Goal: Task Accomplishment & Management: Use online tool/utility

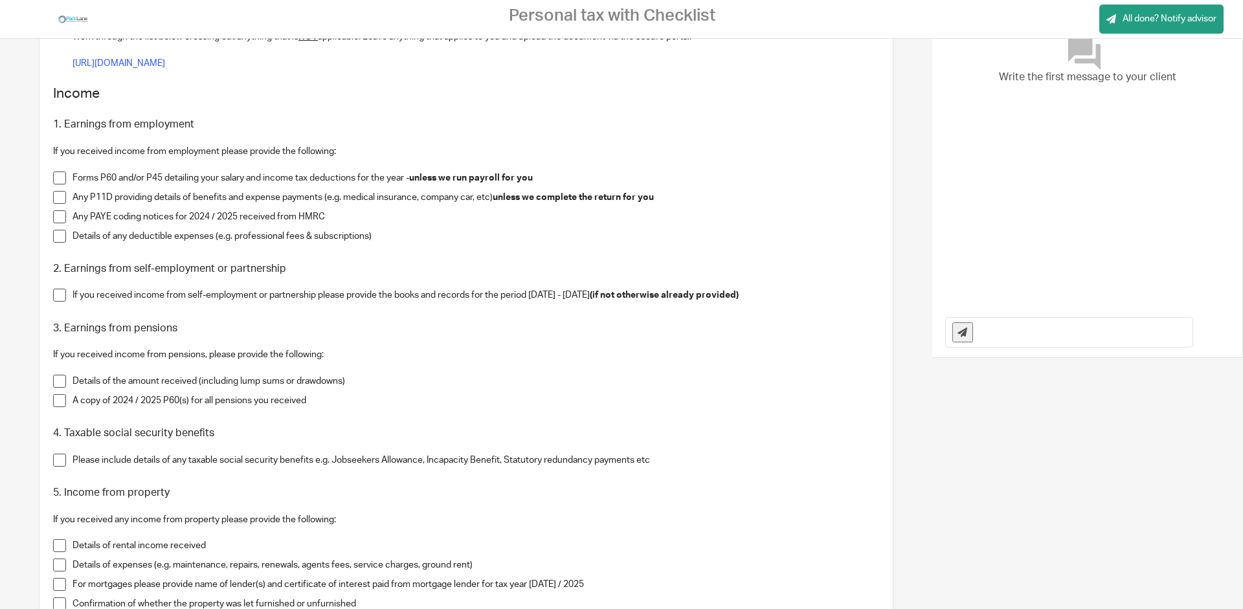
scroll to position [187, 0]
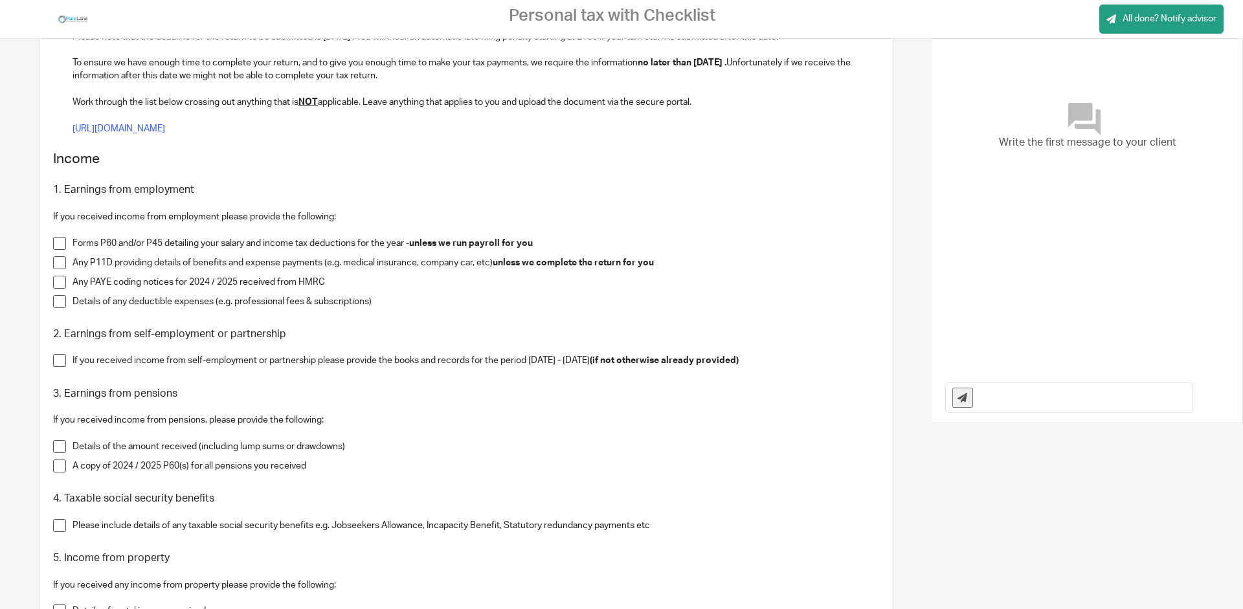
click at [60, 239] on span at bounding box center [59, 243] width 13 height 13
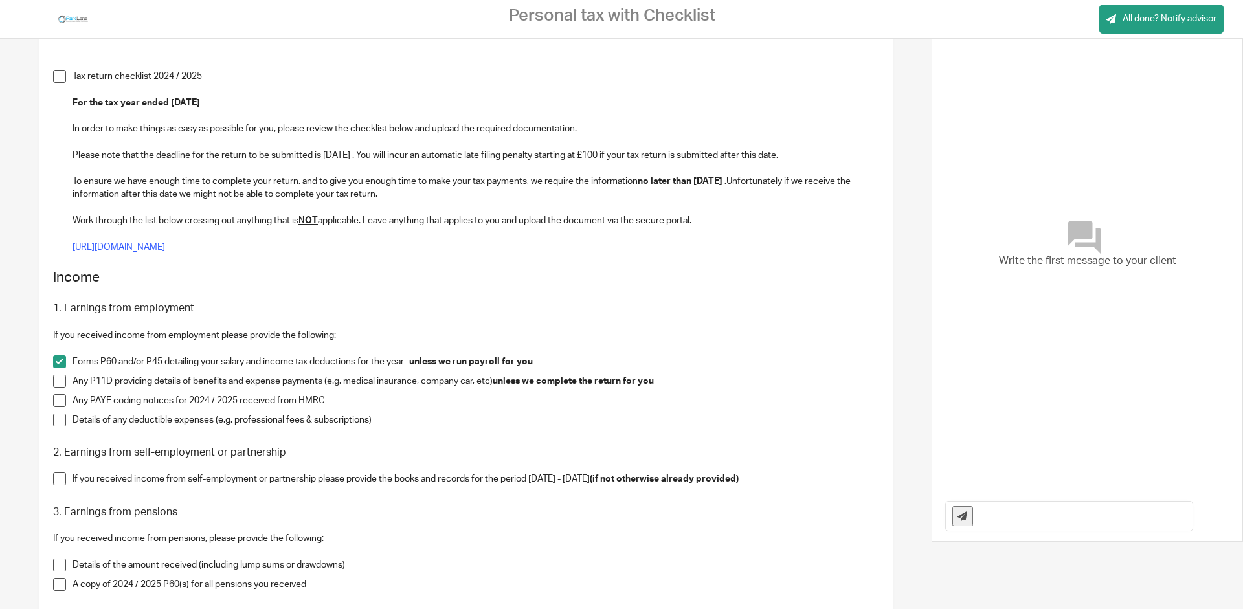
scroll to position [62, 0]
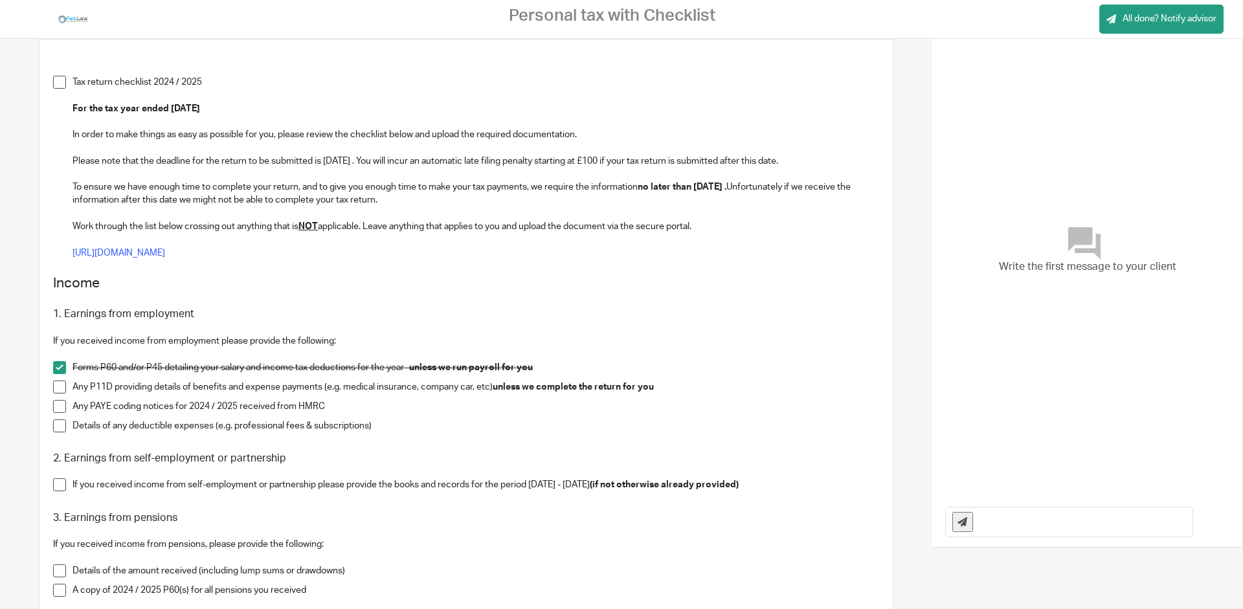
click at [60, 365] on span at bounding box center [59, 367] width 13 height 13
click at [58, 387] on span at bounding box center [59, 387] width 13 height 13
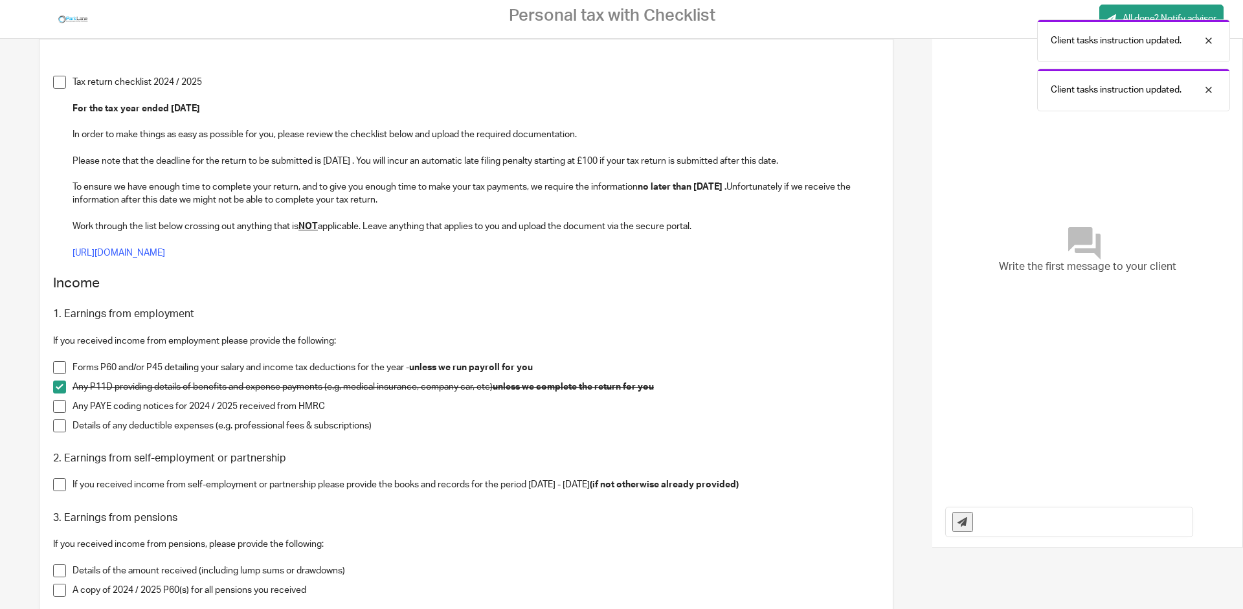
click at [59, 402] on span at bounding box center [59, 406] width 13 height 13
click at [58, 424] on span at bounding box center [59, 426] width 13 height 13
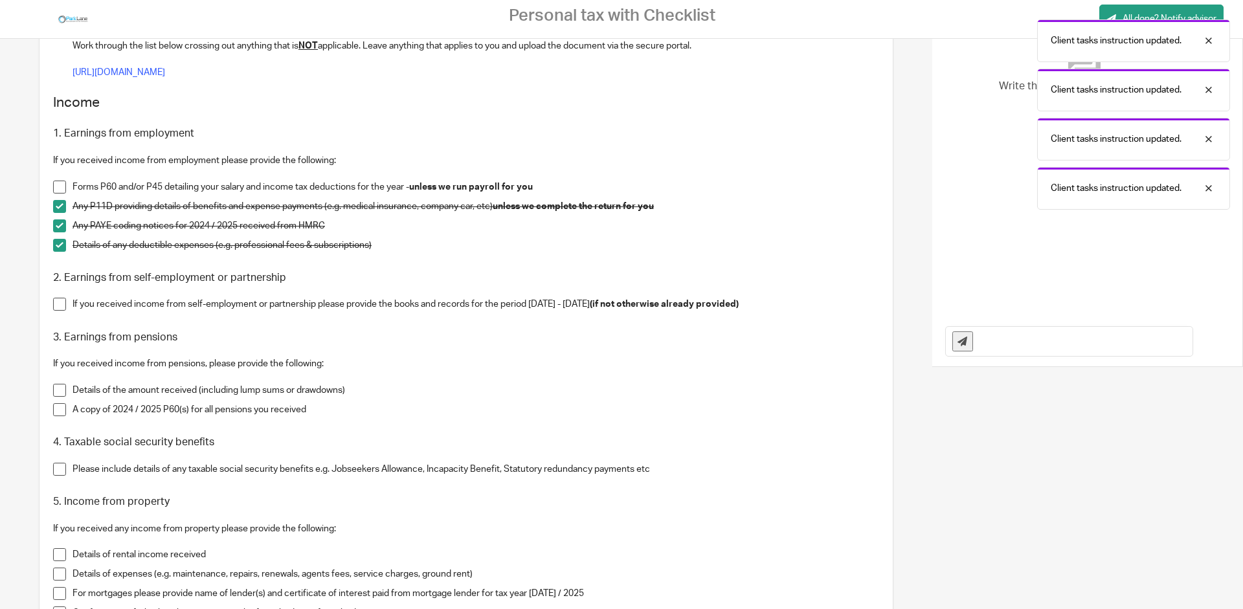
scroll to position [249, 0]
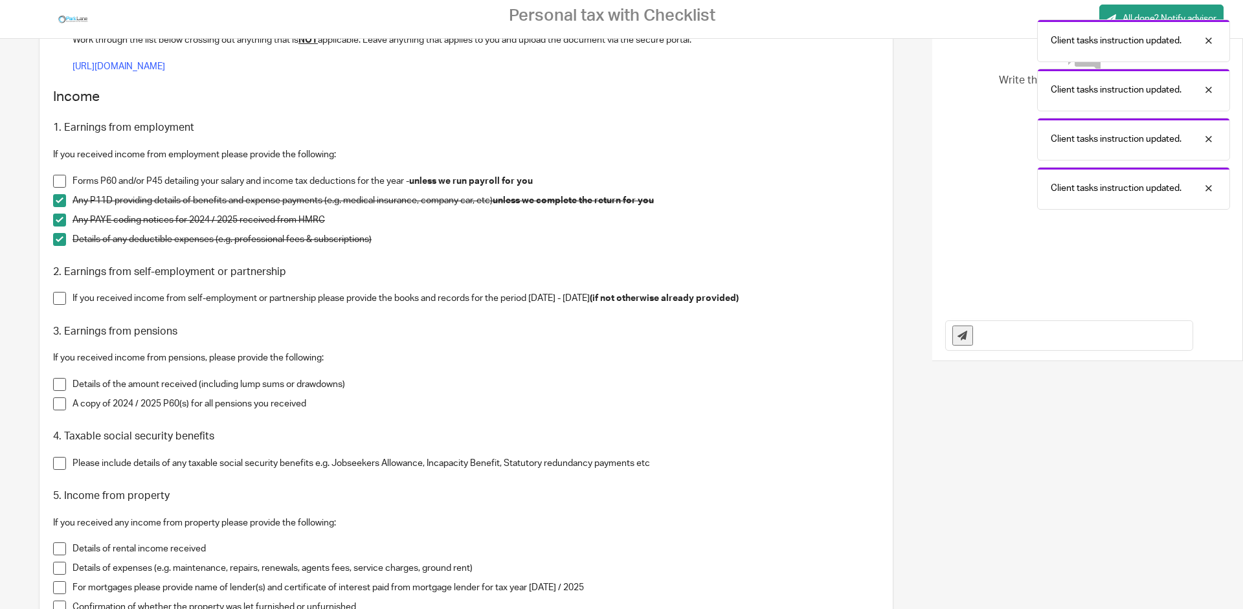
click at [55, 302] on span at bounding box center [59, 298] width 13 height 13
click at [61, 390] on span at bounding box center [59, 384] width 13 height 13
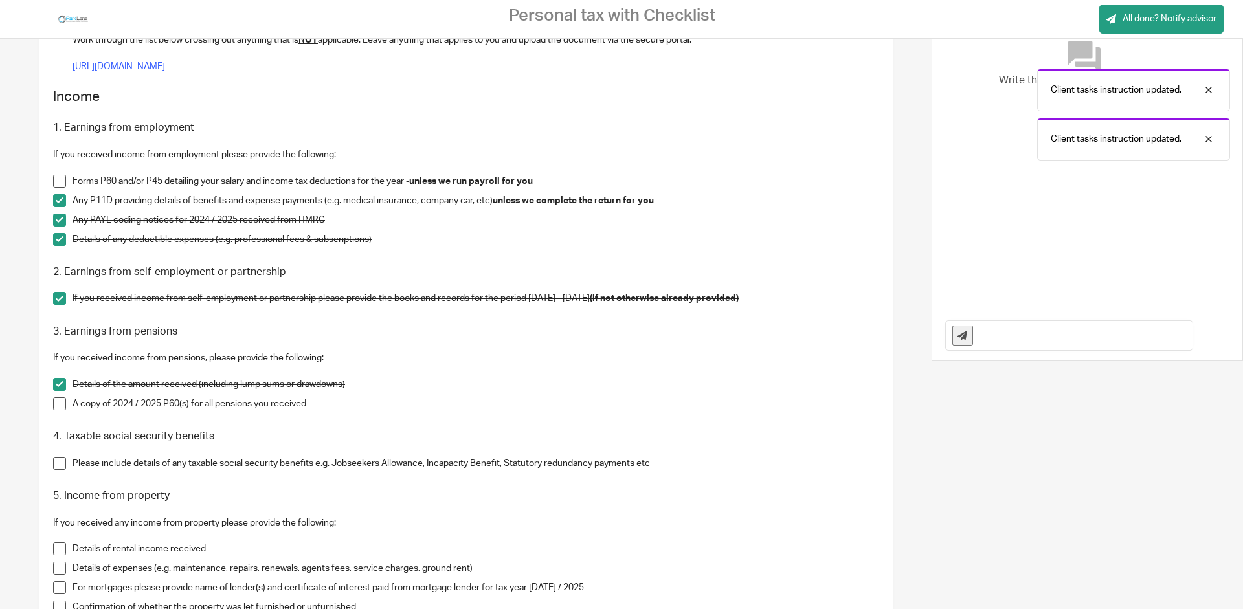
click at [58, 409] on span at bounding box center [59, 404] width 13 height 13
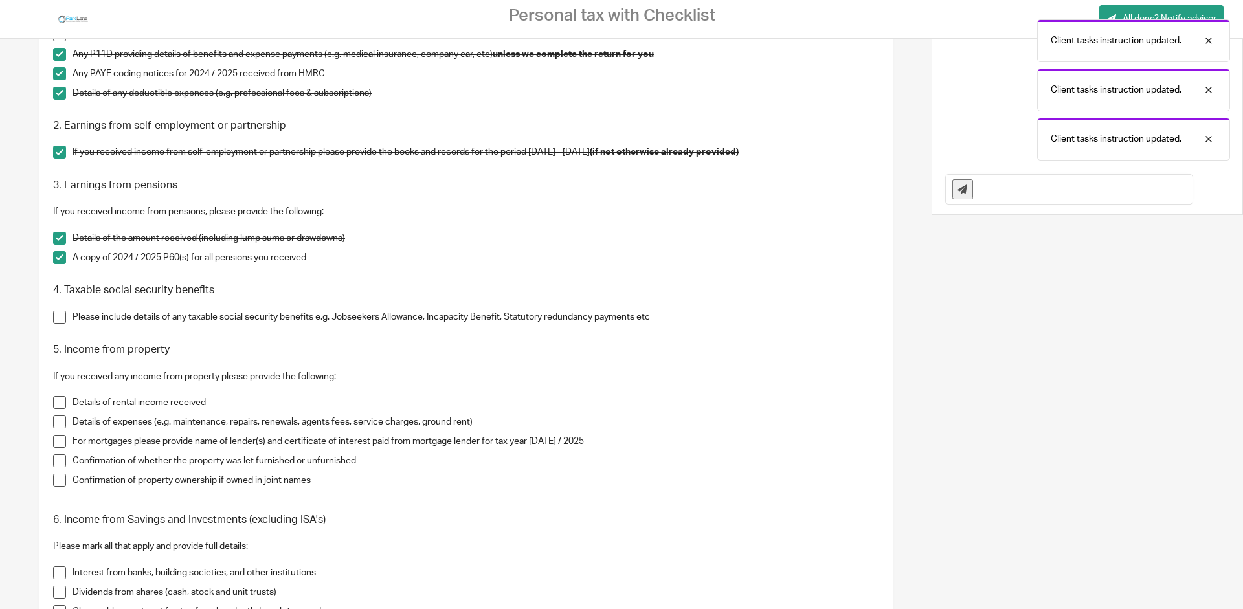
scroll to position [435, 0]
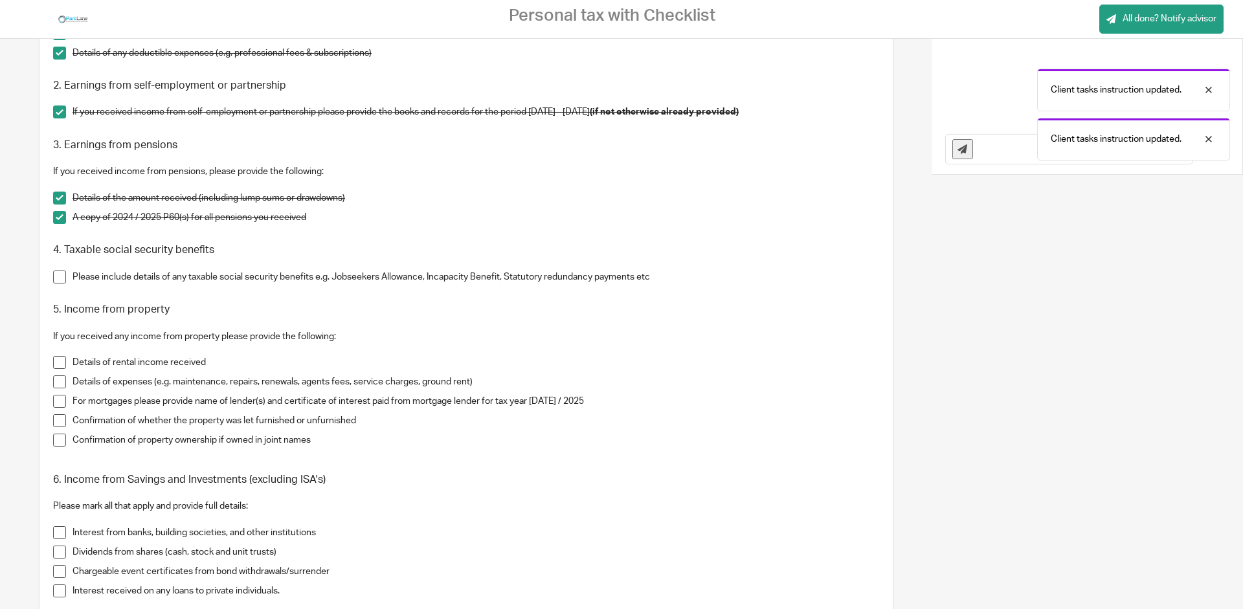
click at [58, 273] on span at bounding box center [59, 277] width 13 height 13
click at [59, 364] on span at bounding box center [59, 362] width 13 height 13
click at [60, 383] on span at bounding box center [59, 382] width 13 height 13
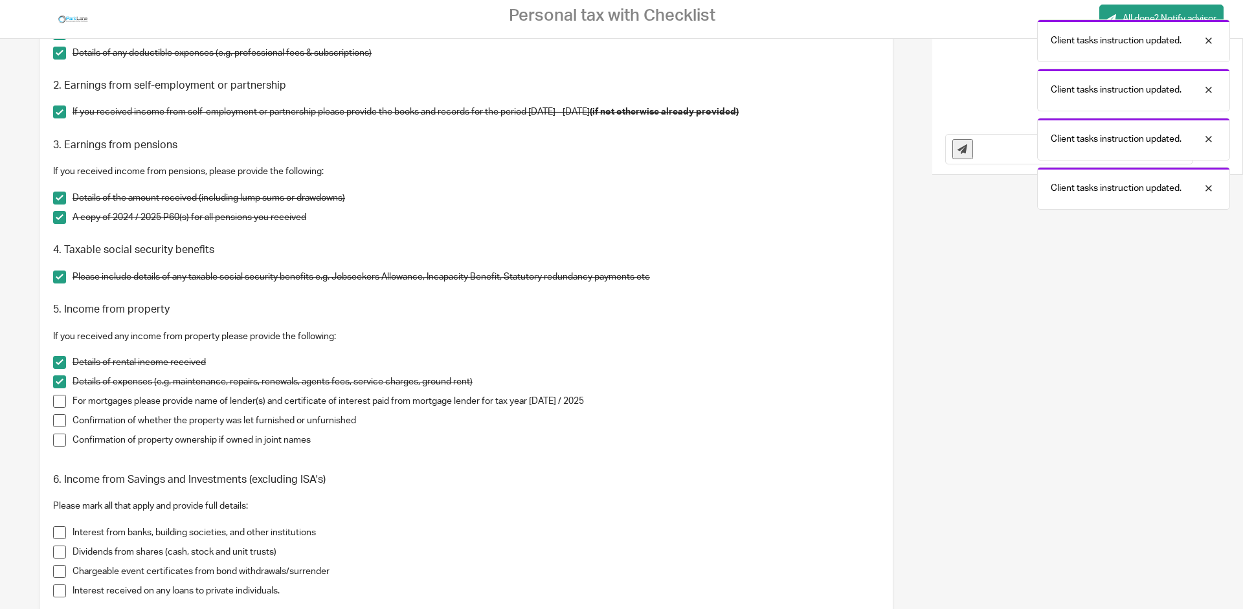
click at [60, 407] on span at bounding box center [59, 401] width 13 height 13
click at [60, 420] on span at bounding box center [59, 420] width 13 height 13
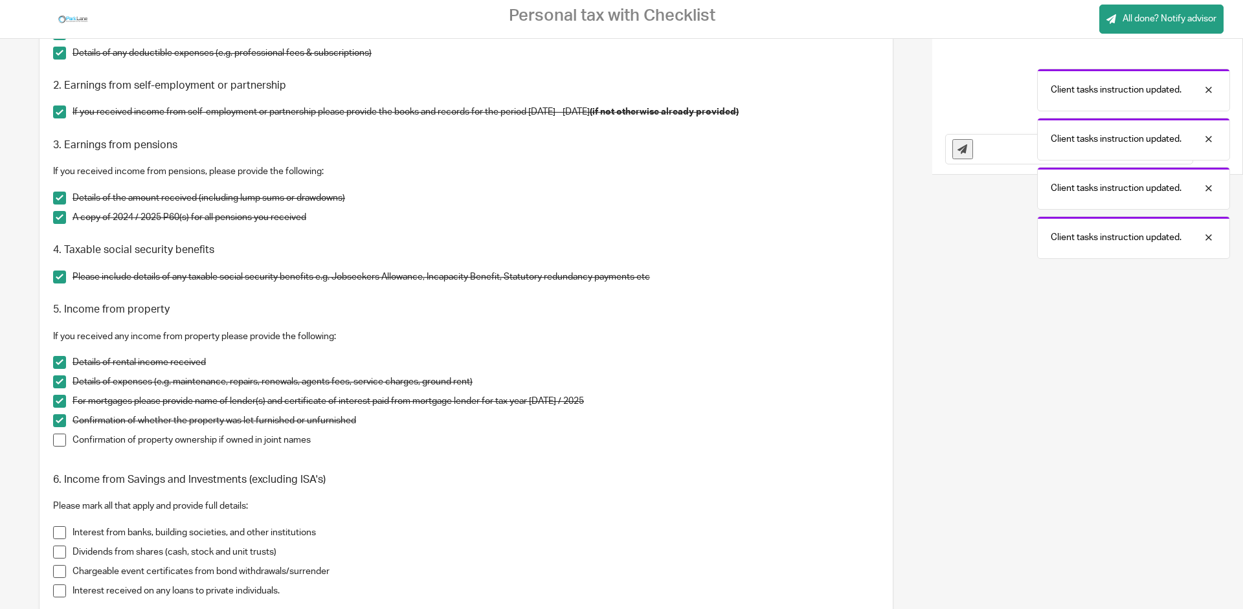
click at [59, 439] on span at bounding box center [59, 440] width 13 height 13
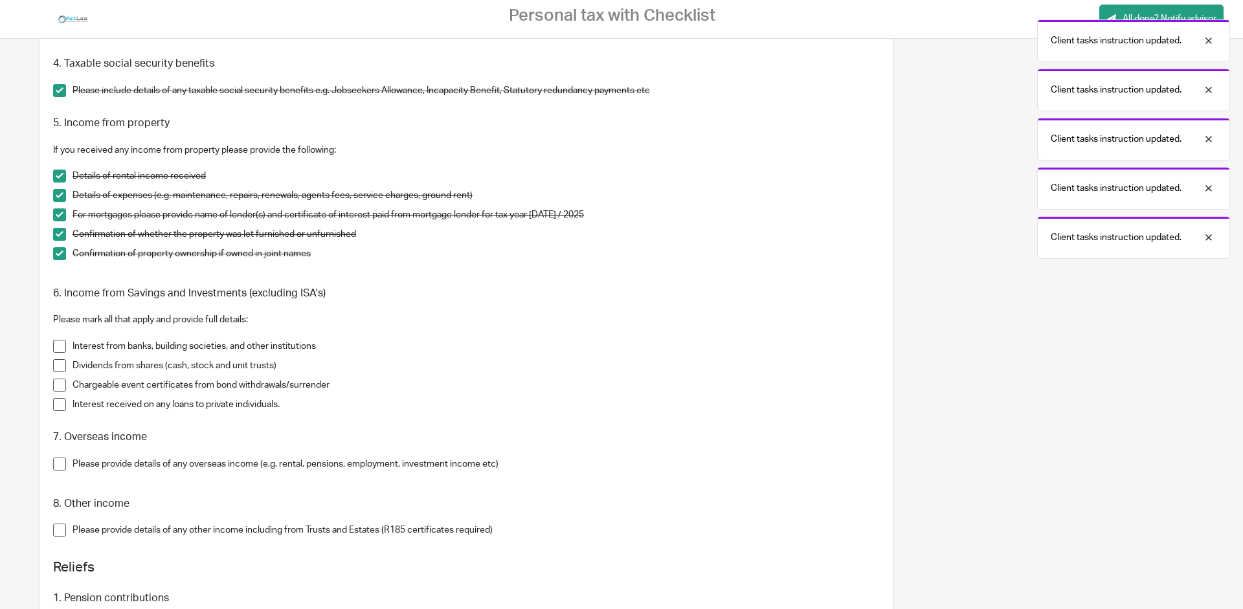
scroll to position [684, 0]
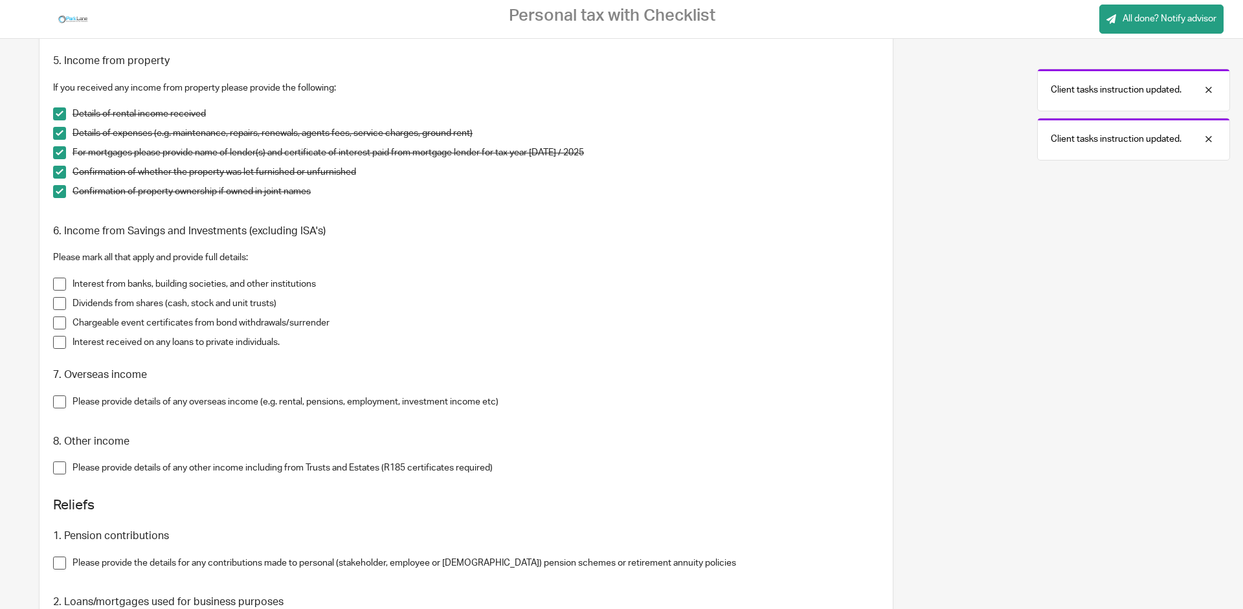
click at [58, 304] on span at bounding box center [59, 303] width 13 height 13
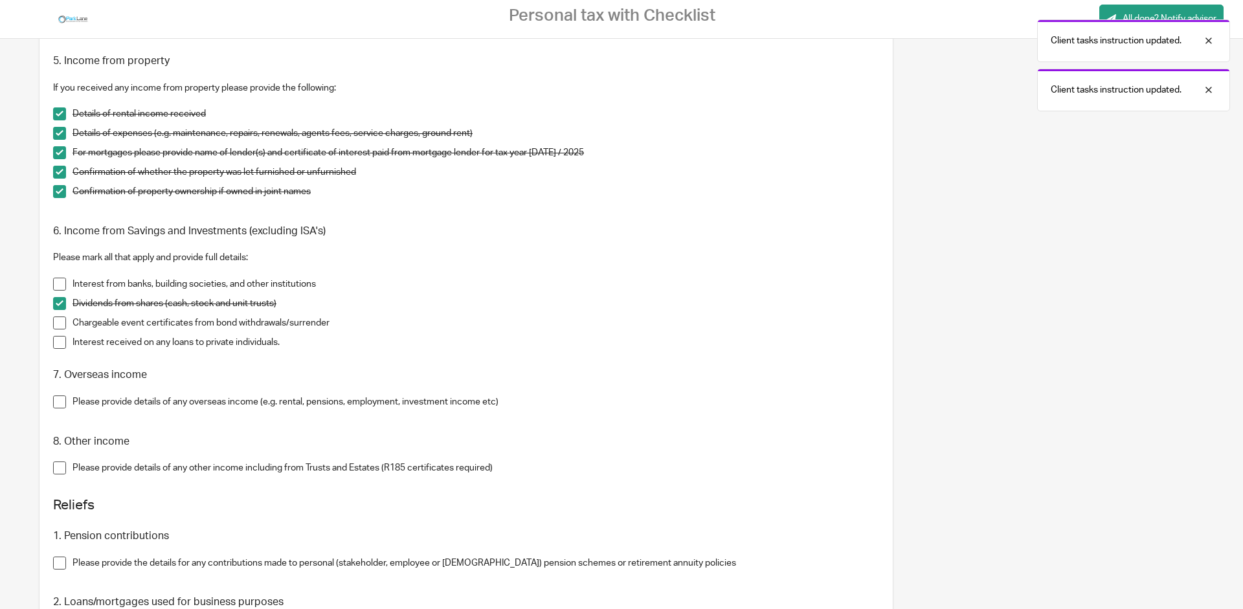
click at [60, 324] on span at bounding box center [59, 323] width 13 height 13
click at [60, 343] on span at bounding box center [59, 342] width 13 height 13
click at [58, 398] on span at bounding box center [59, 402] width 13 height 13
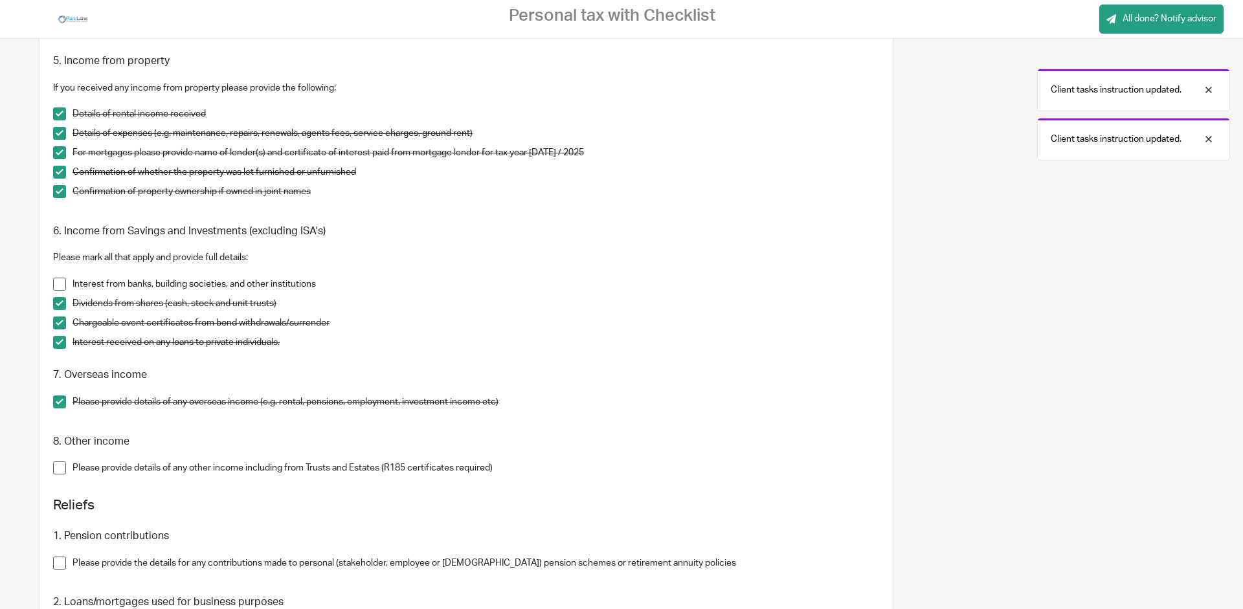
click at [57, 468] on span at bounding box center [59, 468] width 13 height 13
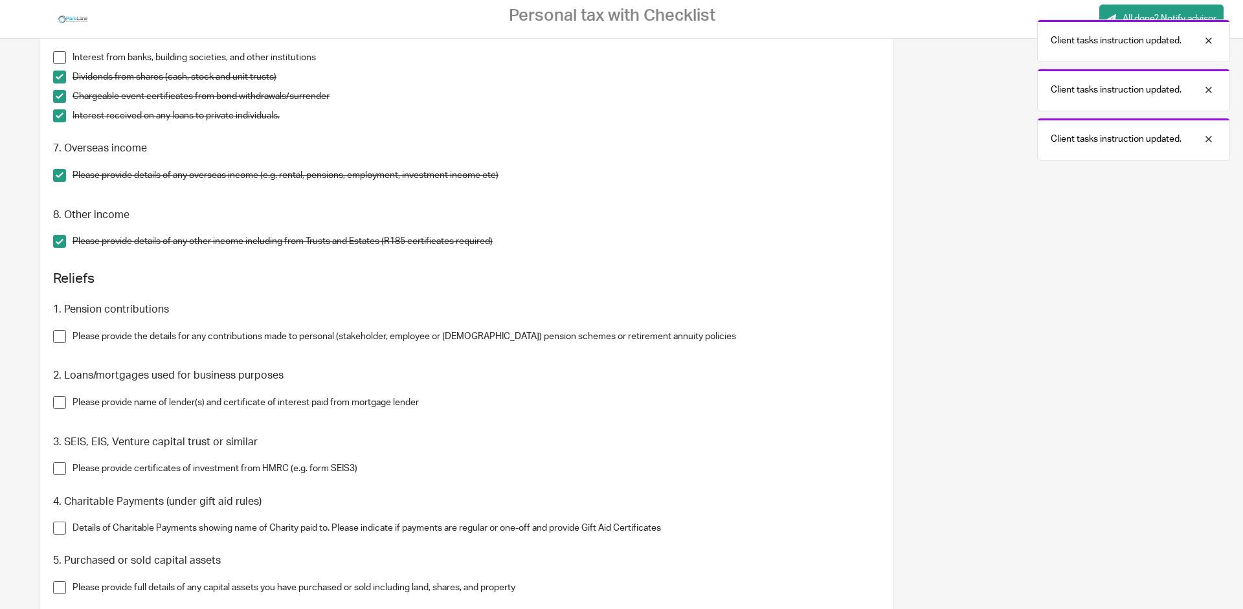
scroll to position [933, 0]
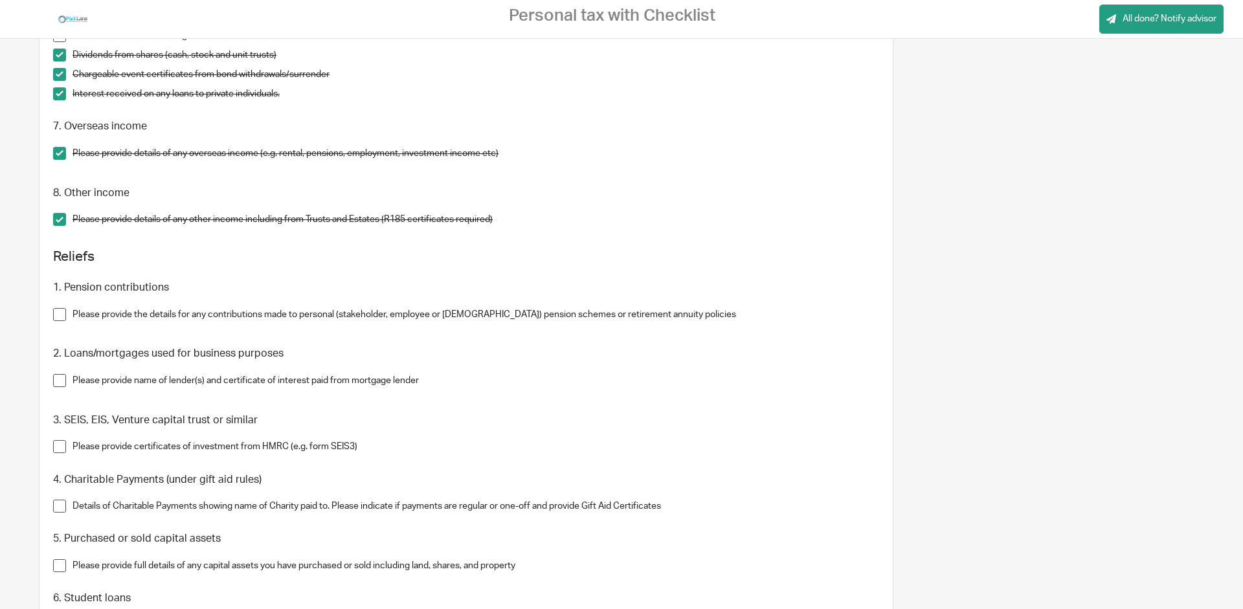
click at [57, 379] on span at bounding box center [59, 380] width 13 height 13
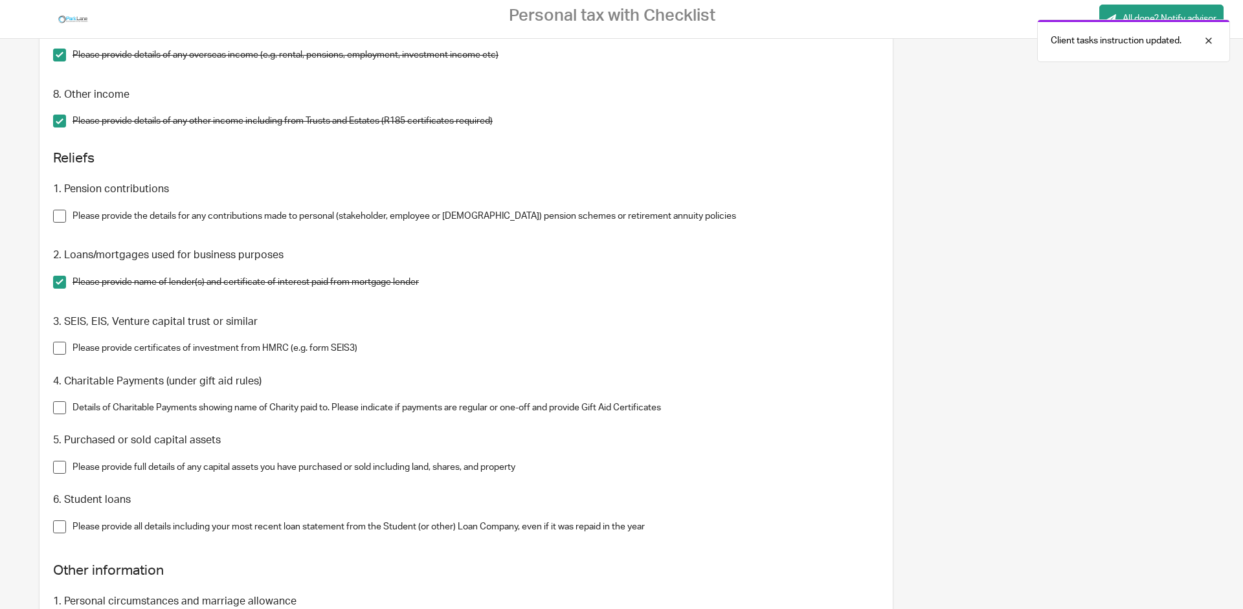
scroll to position [1057, 0]
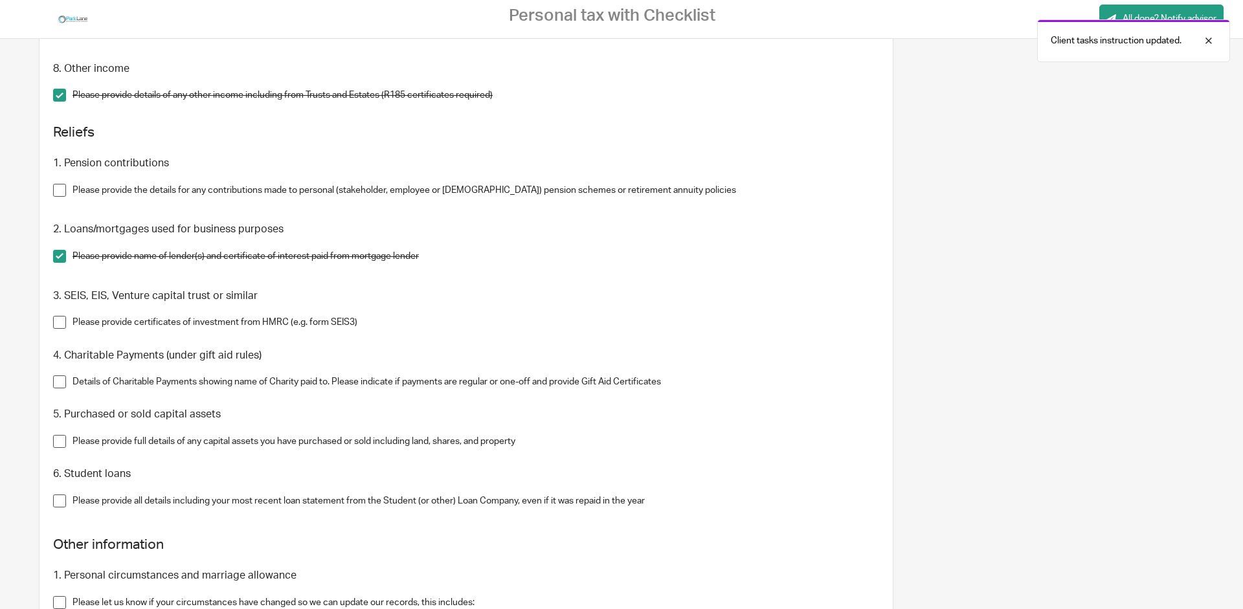
click at [58, 320] on span at bounding box center [59, 322] width 13 height 13
click at [59, 381] on span at bounding box center [59, 382] width 13 height 13
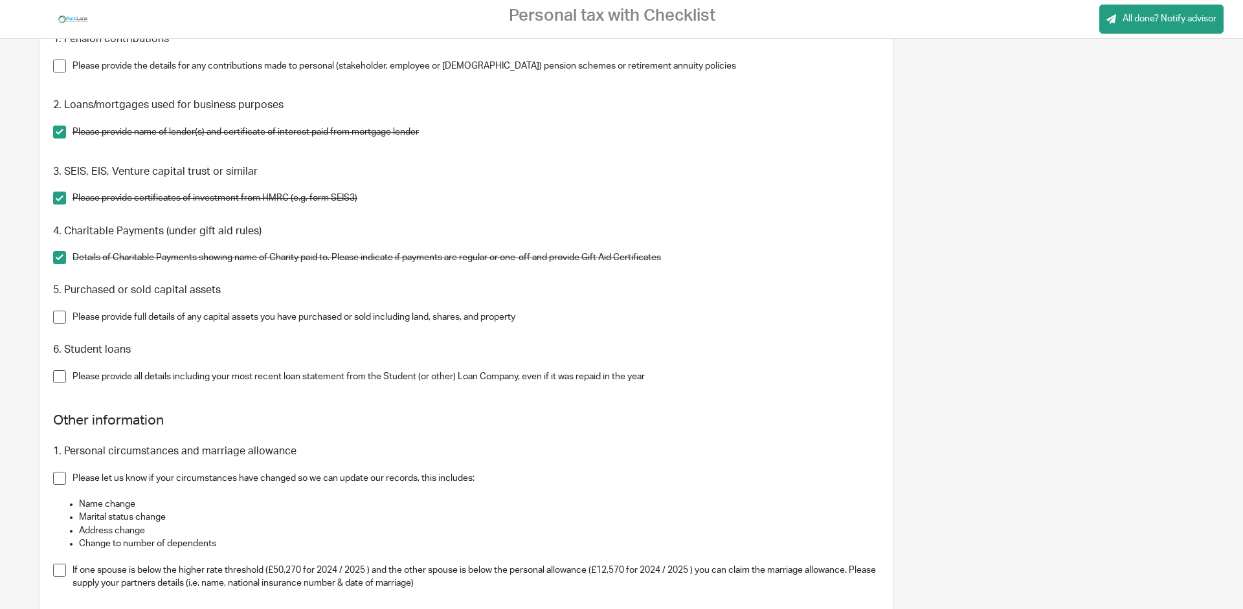
click at [58, 319] on span at bounding box center [59, 317] width 13 height 13
click at [56, 377] on span at bounding box center [59, 376] width 13 height 13
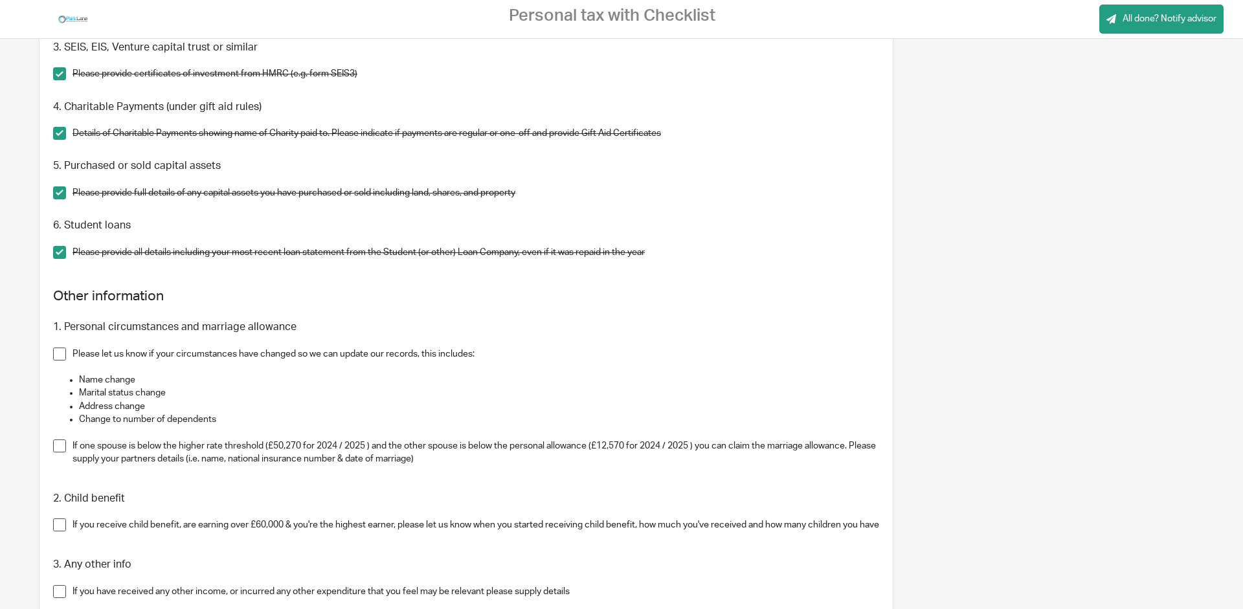
scroll to position [1368, 0]
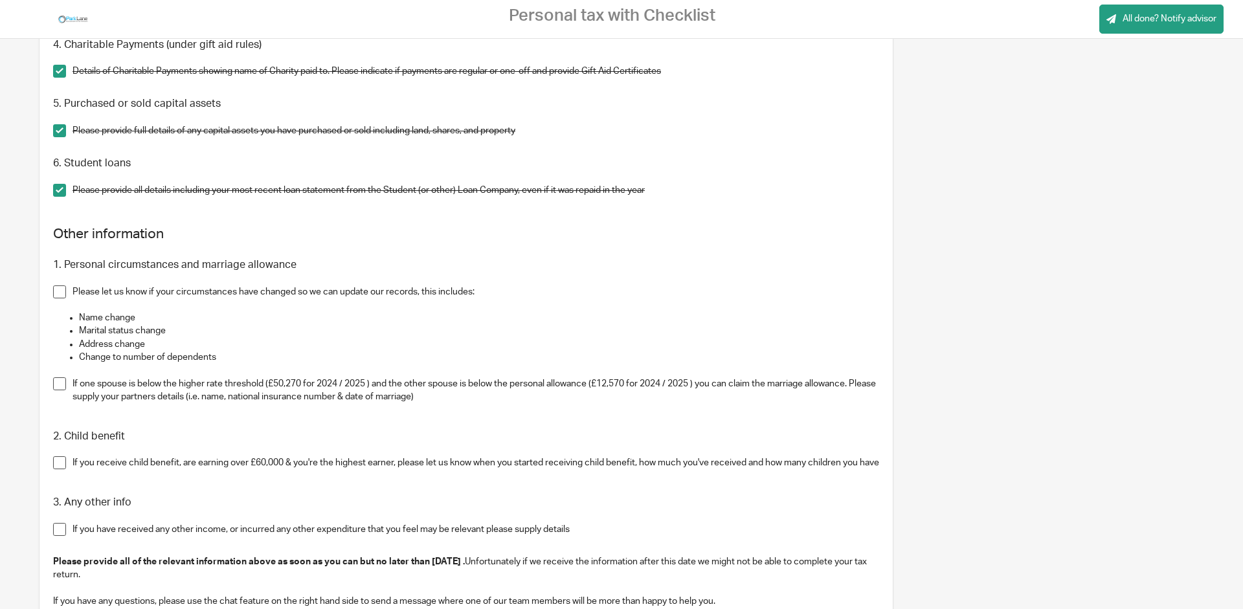
click at [63, 461] on span at bounding box center [59, 463] width 13 height 13
click at [54, 293] on span at bounding box center [59, 292] width 13 height 13
click at [60, 383] on span at bounding box center [59, 384] width 13 height 13
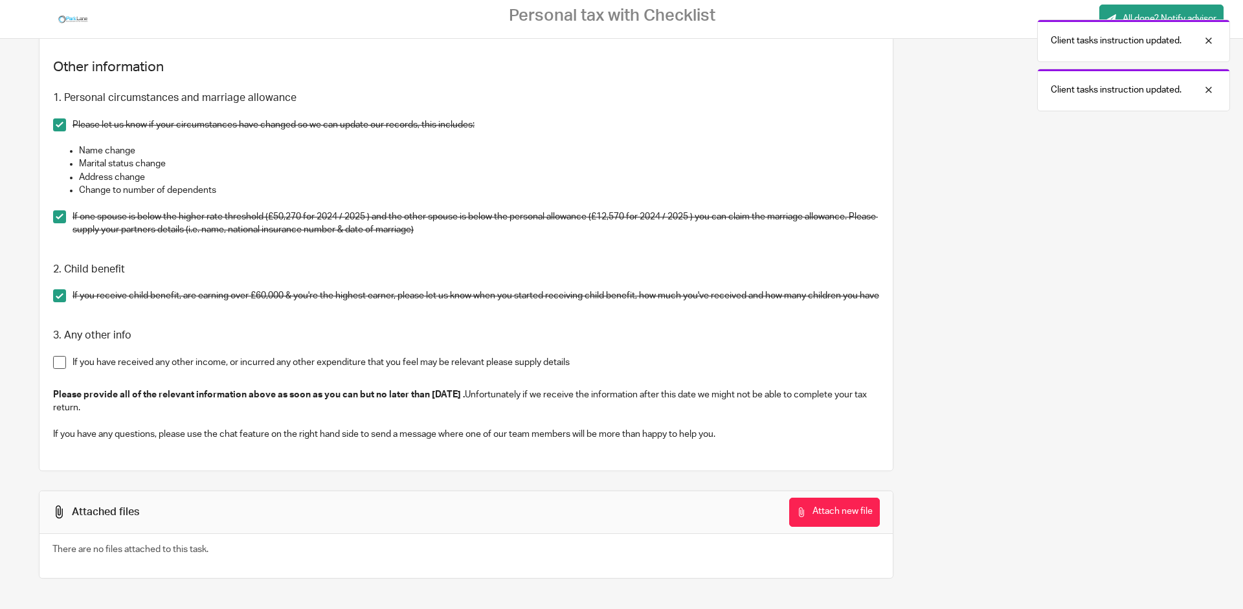
scroll to position [1550, 0]
click at [60, 360] on span at bounding box center [59, 360] width 13 height 13
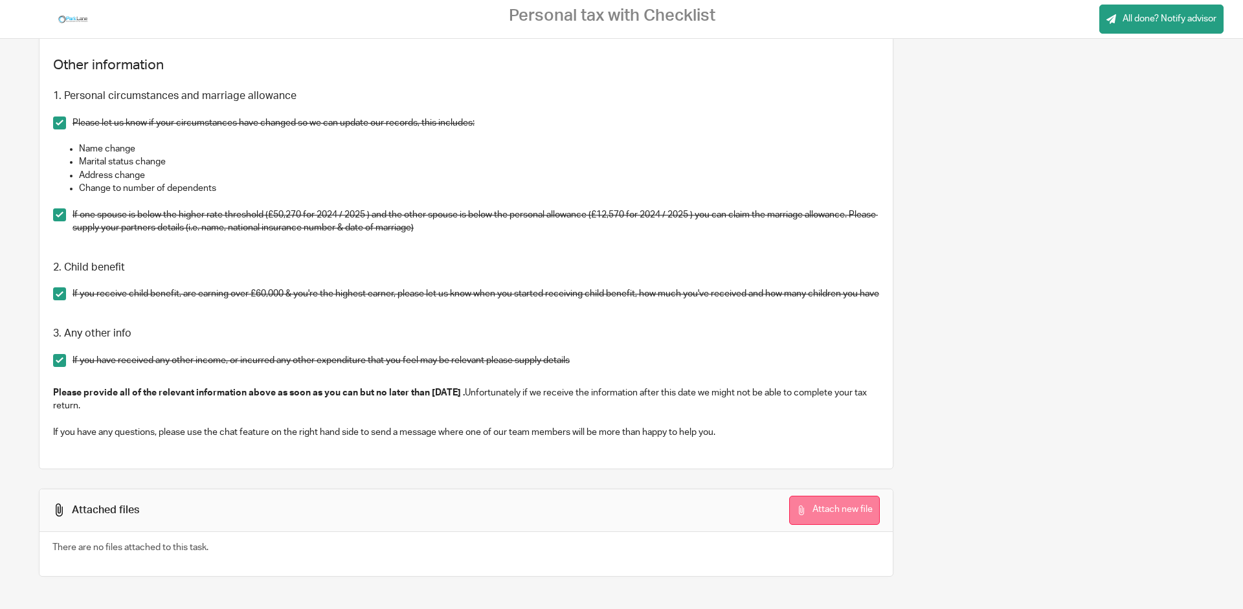
click at [866, 503] on button "Attach new file" at bounding box center [834, 510] width 91 height 29
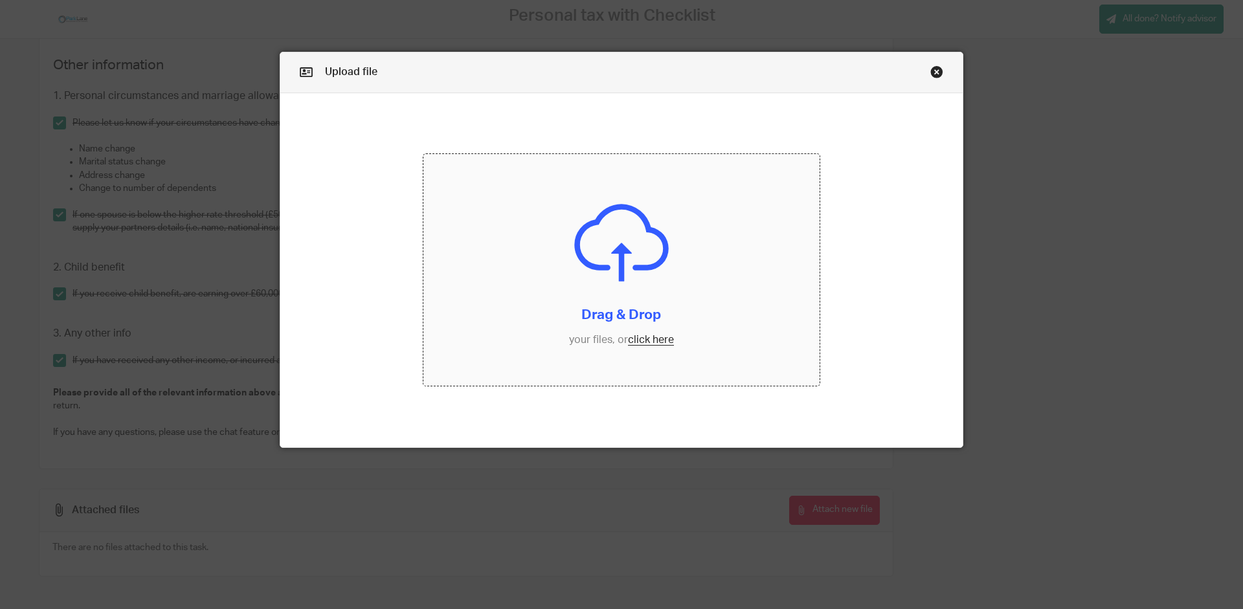
click at [655, 339] on input "file" at bounding box center [622, 270] width 397 height 232
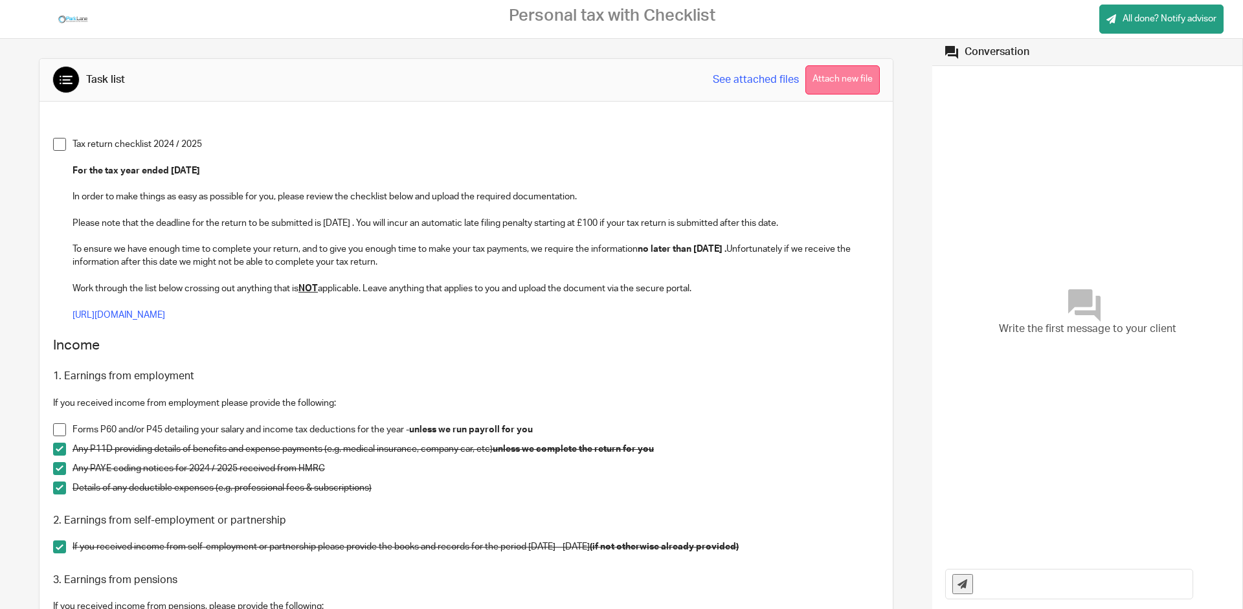
click at [843, 75] on button "Attach new file" at bounding box center [843, 79] width 74 height 29
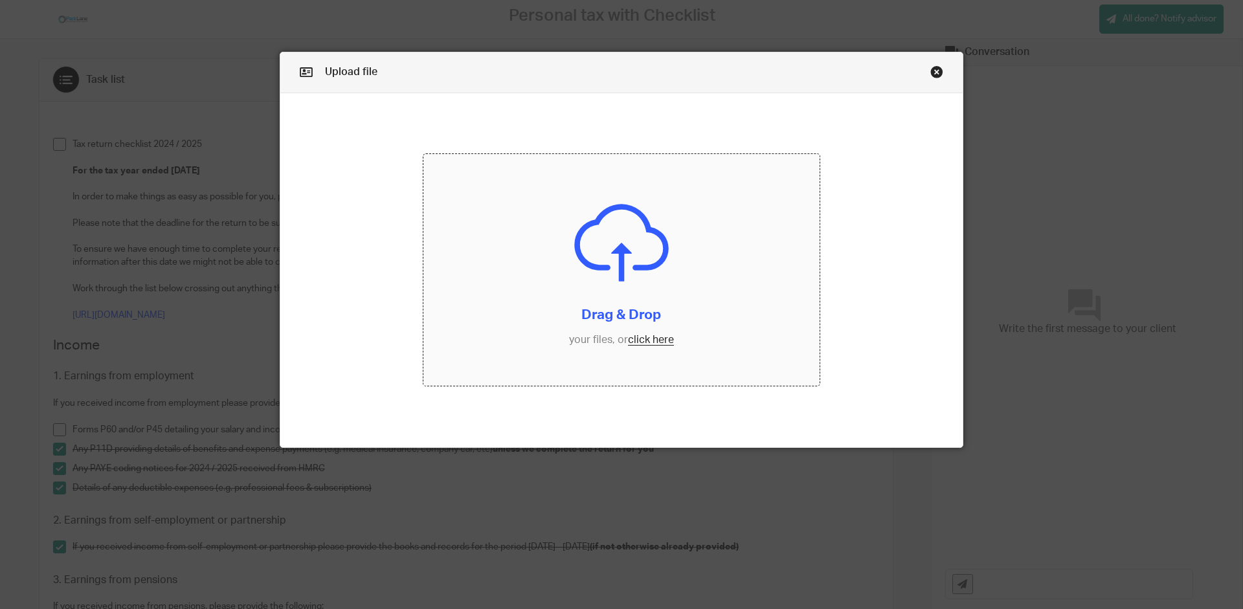
click at [650, 339] on input "file" at bounding box center [622, 270] width 397 height 232
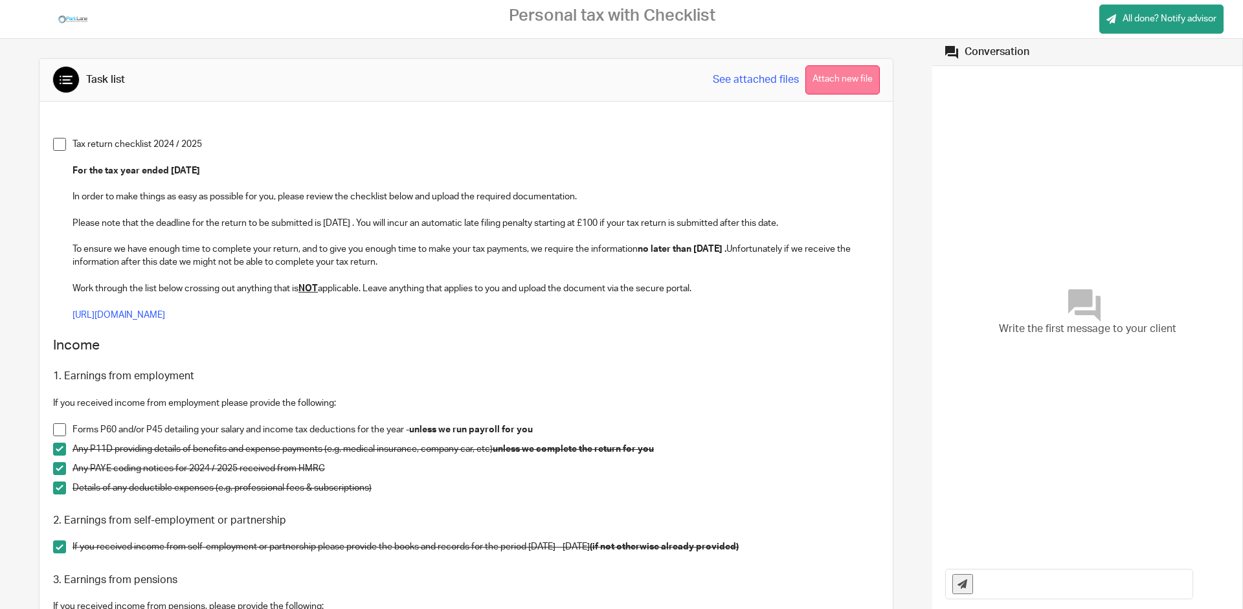
click at [845, 75] on button "Attach new file" at bounding box center [843, 79] width 74 height 29
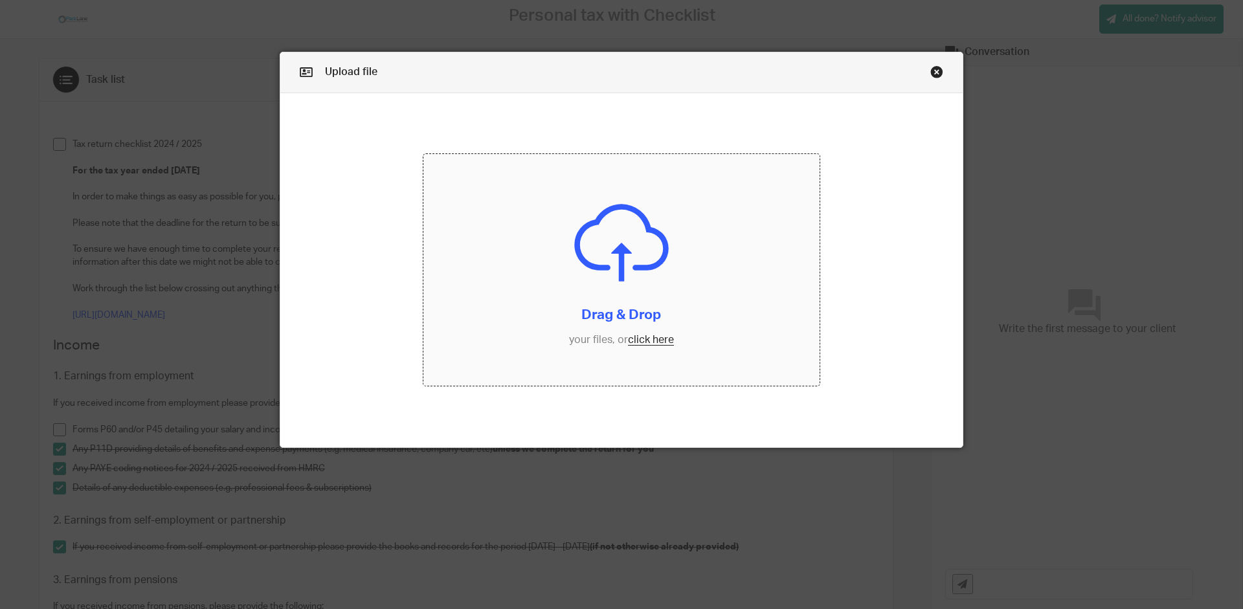
click at [636, 343] on input "file" at bounding box center [622, 270] width 397 height 232
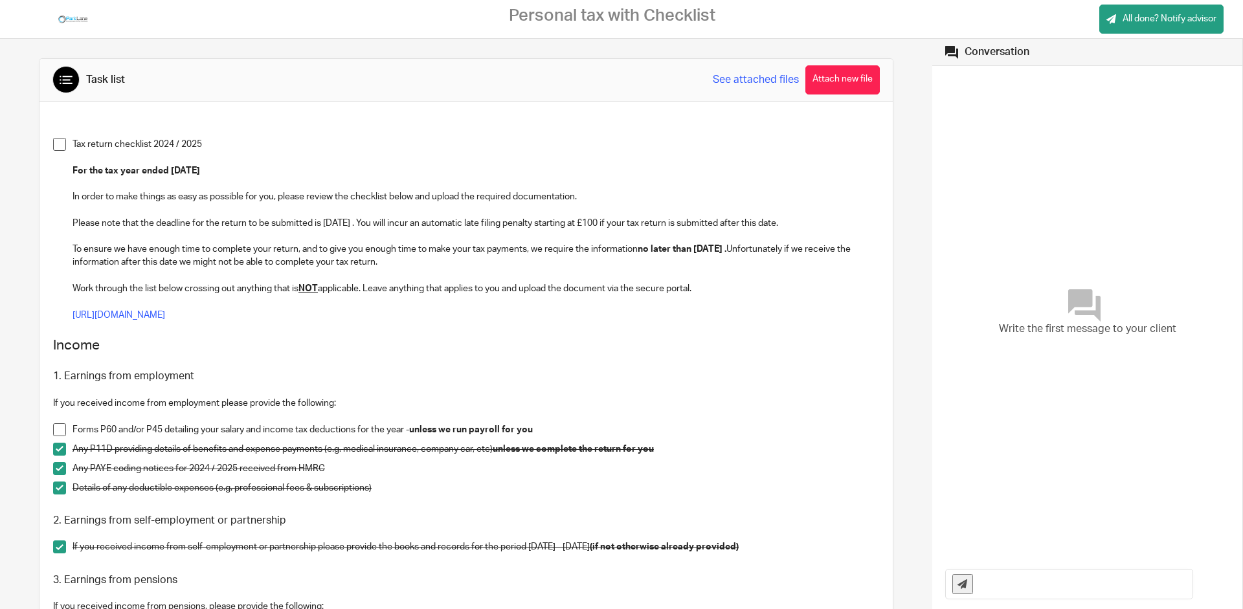
click at [59, 143] on span at bounding box center [59, 144] width 13 height 13
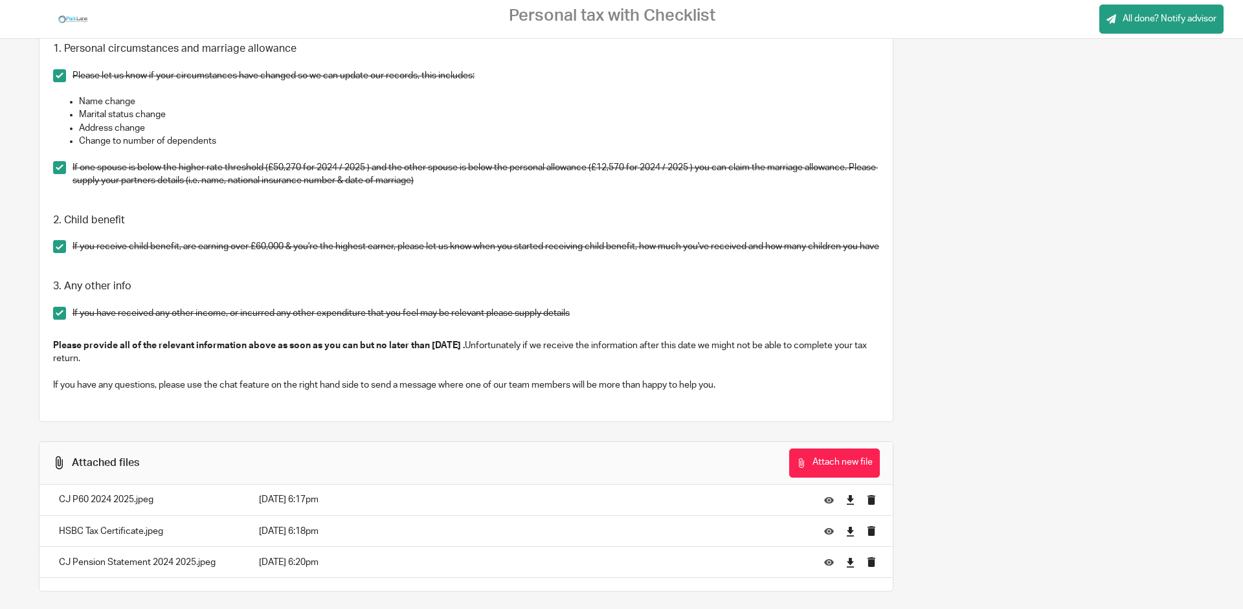
scroll to position [1613, 0]
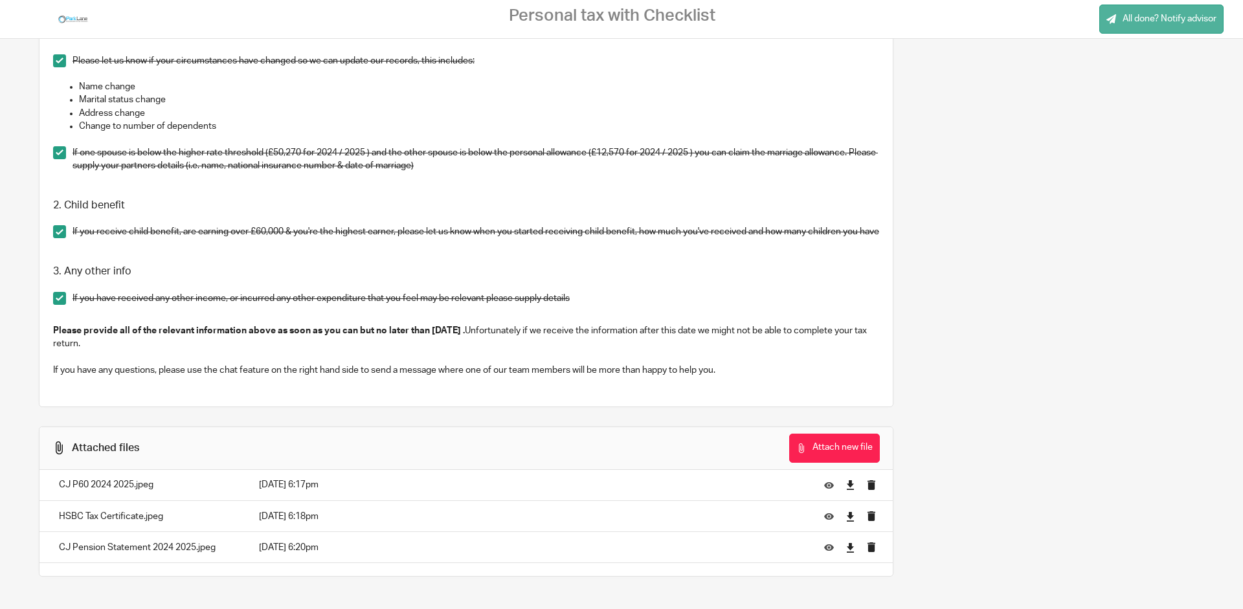
click at [1157, 17] on span "All done? Notify advisor" at bounding box center [1170, 18] width 94 height 13
